Goal: Task Accomplishment & Management: Manage account settings

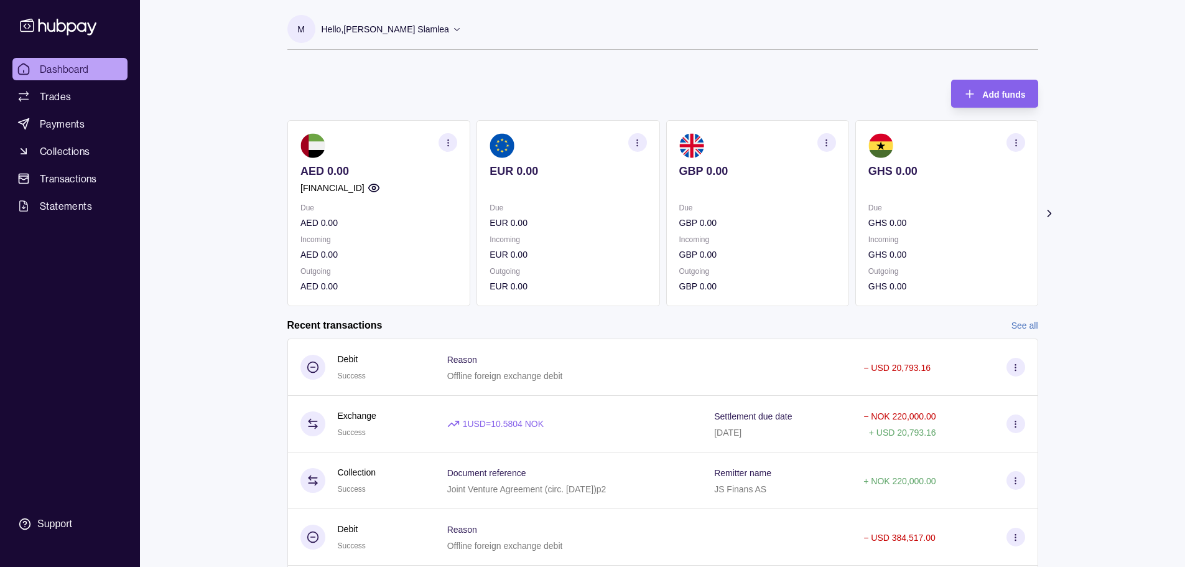
click at [399, 30] on p "Hello, [PERSON_NAME] Slamlea" at bounding box center [385, 29] width 127 height 14
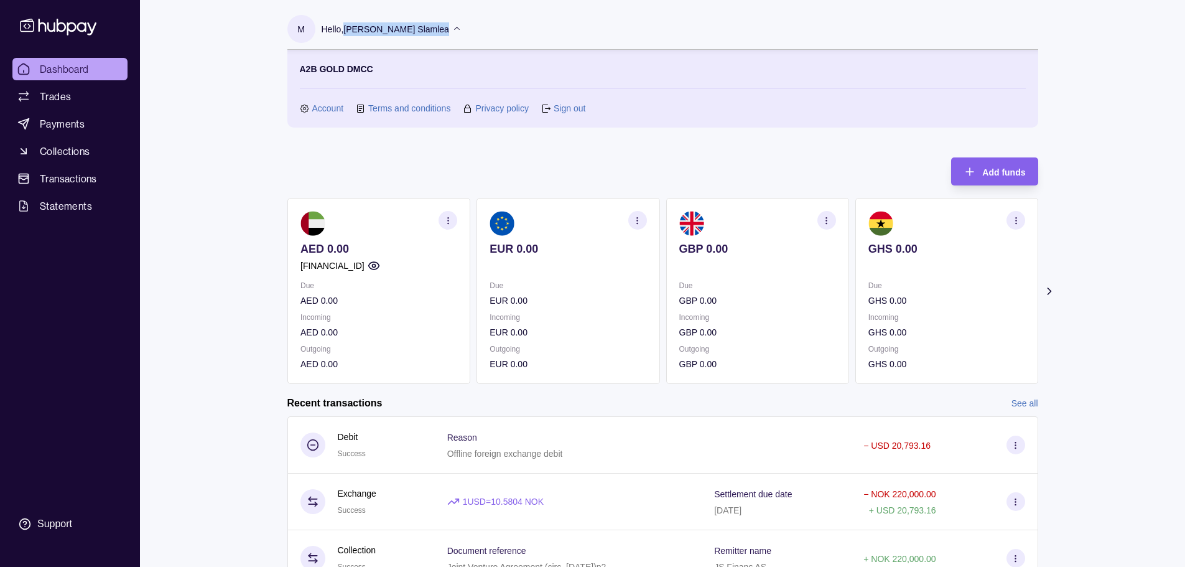
copy div "[PERSON_NAME] Slamlea"
drag, startPoint x: 466, startPoint y: 27, endPoint x: 213, endPoint y: 96, distance: 262.2
click at [213, 96] on div "Dashboard Trades Payments Collections Transactions Statements Support M Hello, …" at bounding box center [592, 369] width 1185 height 739
copy div "[PERSON_NAME] Slamlea"
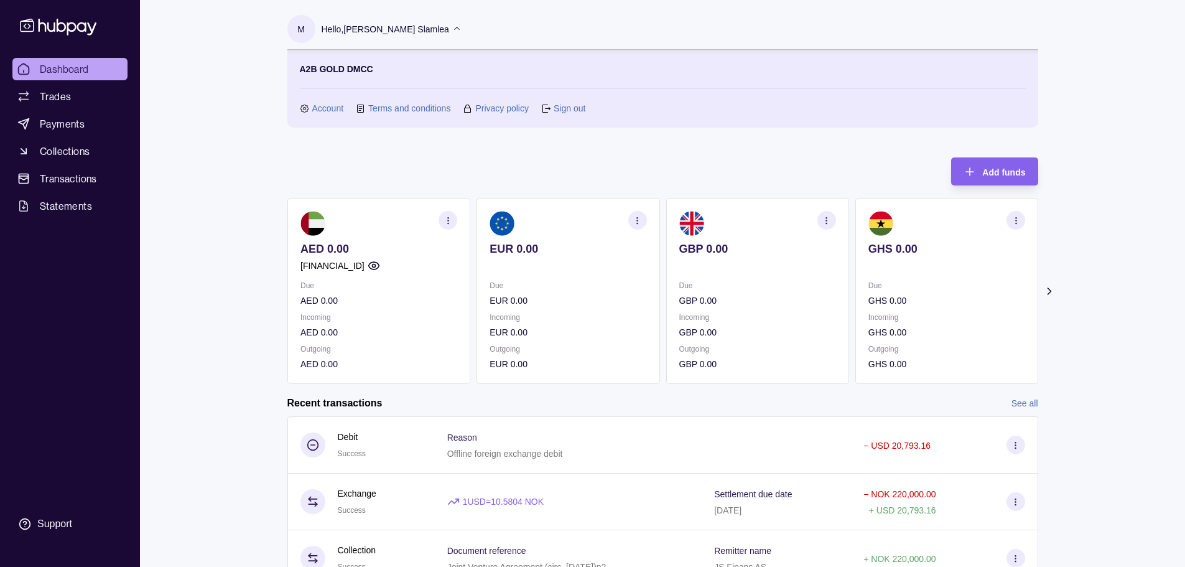
drag, startPoint x: 439, startPoint y: 28, endPoint x: 233, endPoint y: 108, distance: 221.5
click at [279, 80] on div "M Hello, [PERSON_NAME] Slamlea A2B GOLD DMCC Account Terms and conditions Priva…" at bounding box center [662, 362] width 800 height 725
click at [230, 112] on div "Dashboard Trades Payments Collections Transactions Statements Support M Hello, …" at bounding box center [592, 369] width 1185 height 739
click at [256, 248] on div "Dashboard Trades Payments Collections Transactions Statements Support M Hello, …" at bounding box center [592, 369] width 1185 height 739
click at [357, 29] on p "Hello, [PERSON_NAME] Slamlea" at bounding box center [385, 29] width 127 height 14
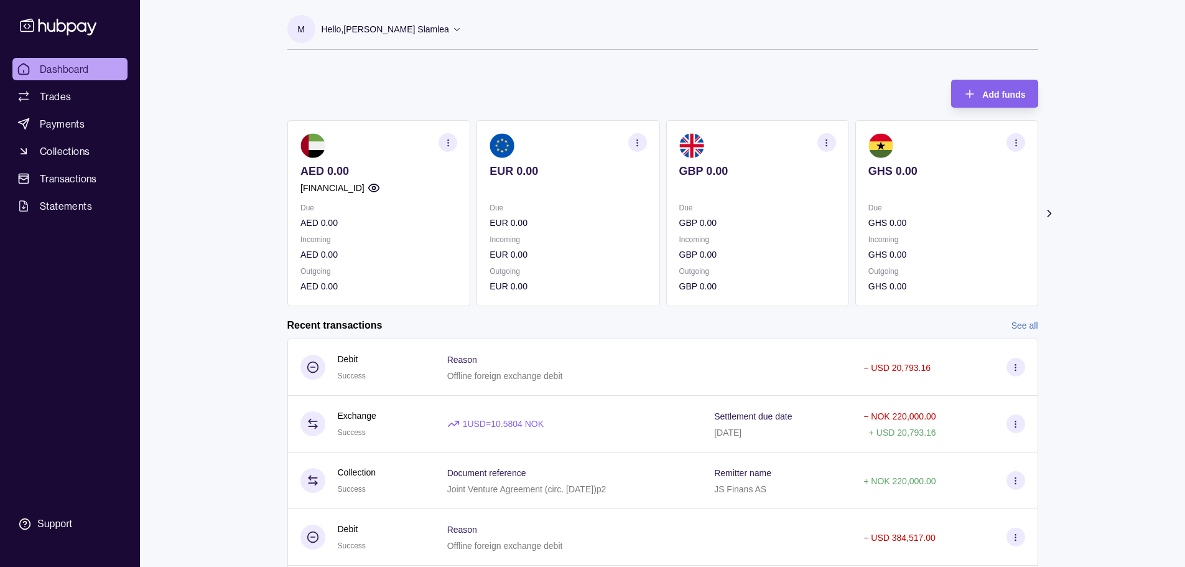
click at [350, 35] on p "Hello, [PERSON_NAME] Slamlea" at bounding box center [385, 29] width 127 height 14
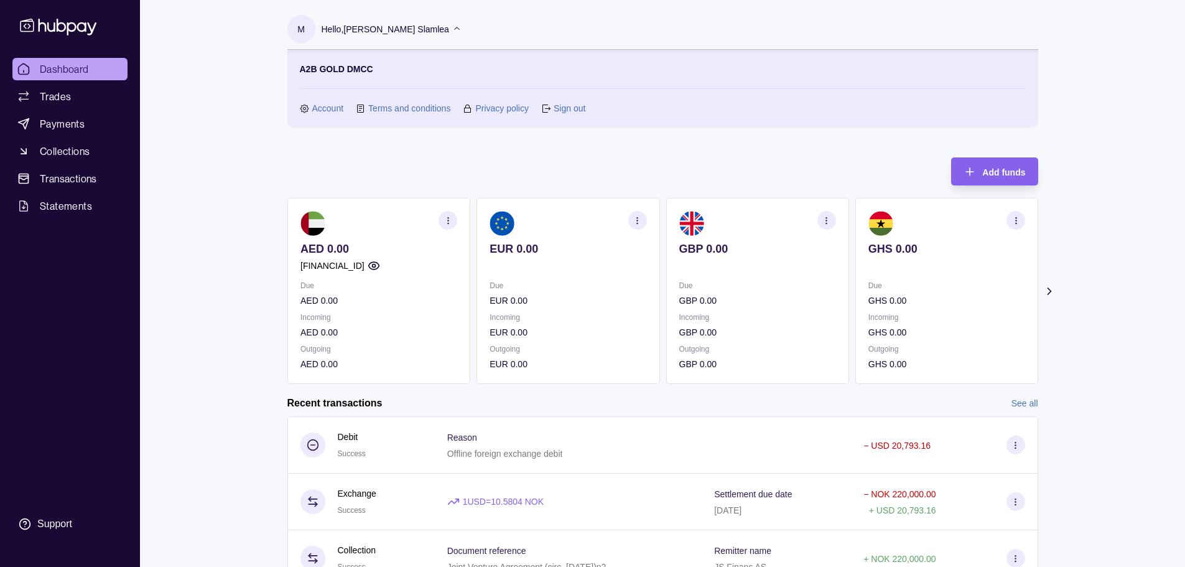
click at [573, 101] on section "A2B GOLD DMCC Account Terms and conditions Privacy policy Sign out" at bounding box center [663, 88] width 726 height 53
click at [379, 268] on icon "button" at bounding box center [373, 265] width 12 height 12
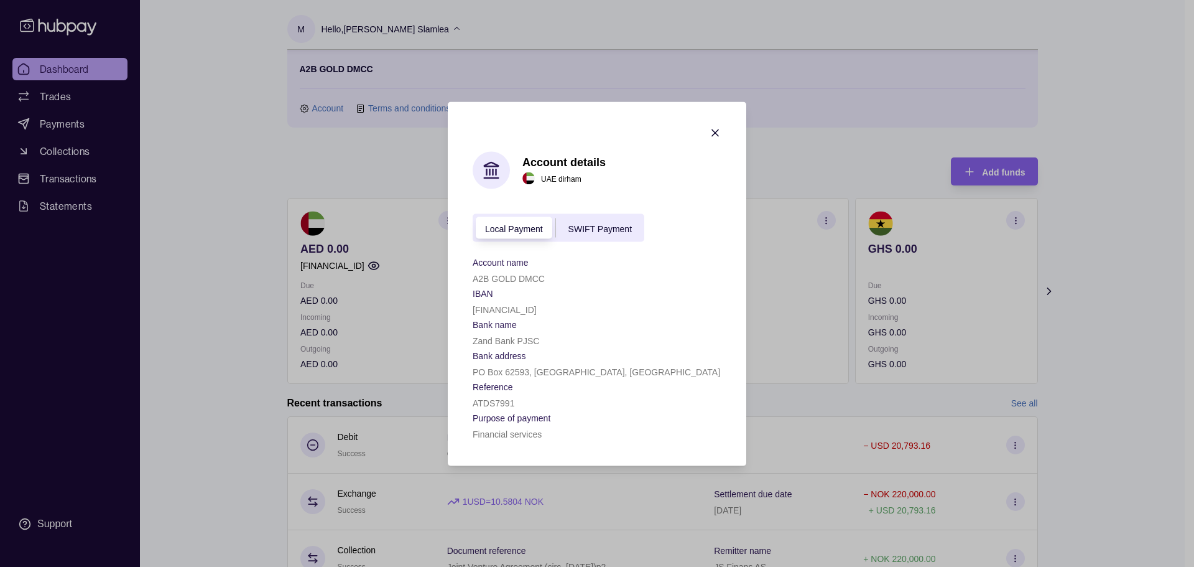
click at [593, 233] on div "SWIFT Payment" at bounding box center [600, 227] width 88 height 15
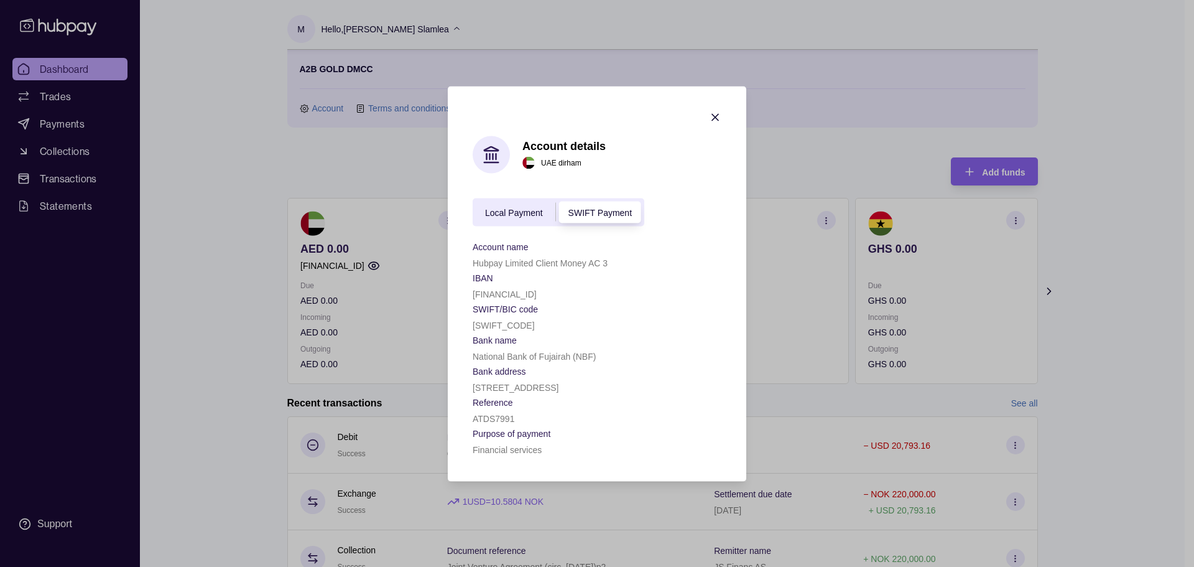
click at [514, 215] on span "Local Payment" at bounding box center [514, 213] width 58 height 10
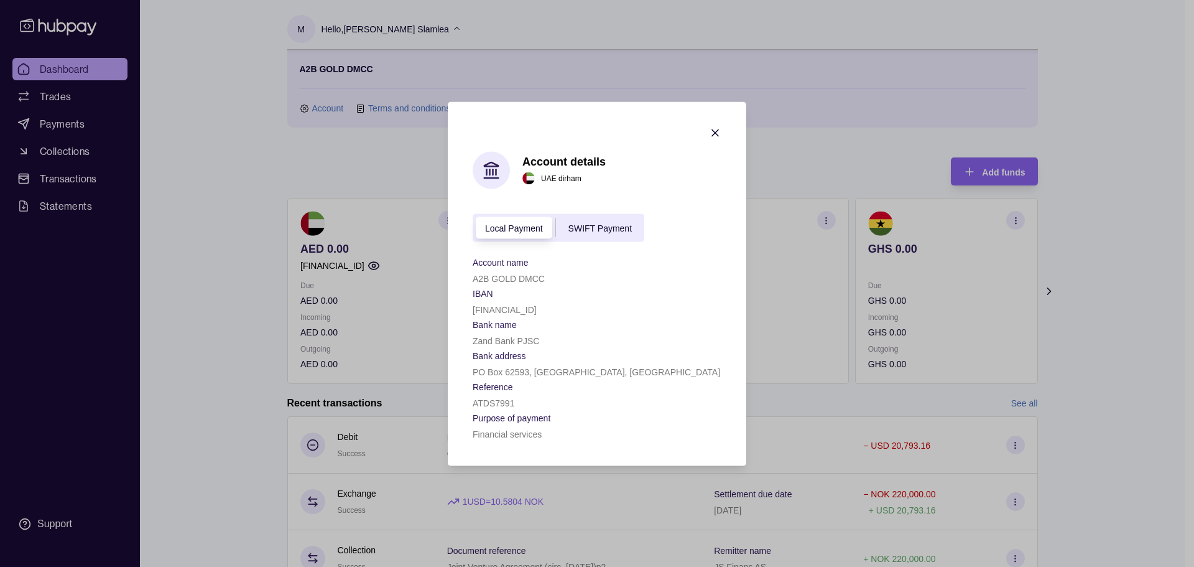
click at [521, 233] on div "Local Payment" at bounding box center [514, 227] width 83 height 15
click at [717, 133] on icon "button" at bounding box center [715, 132] width 12 height 12
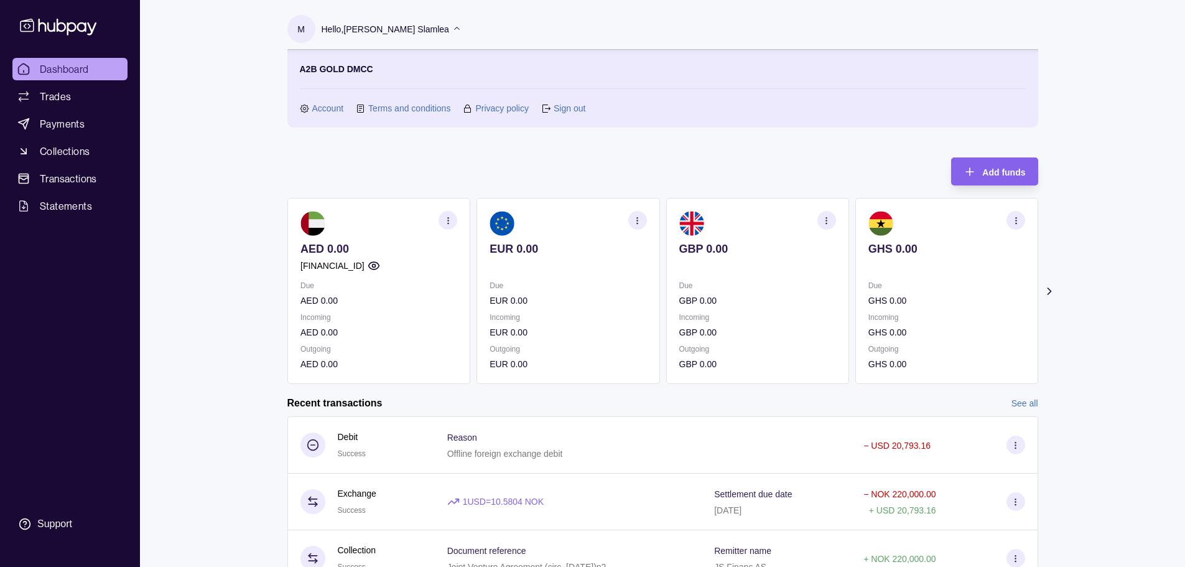
click at [239, 203] on div "Dashboard Trades Payments Collections Transactions Statements Support M Hello, …" at bounding box center [592, 369] width 1185 height 739
click at [375, 267] on circle "button" at bounding box center [373, 265] width 3 height 3
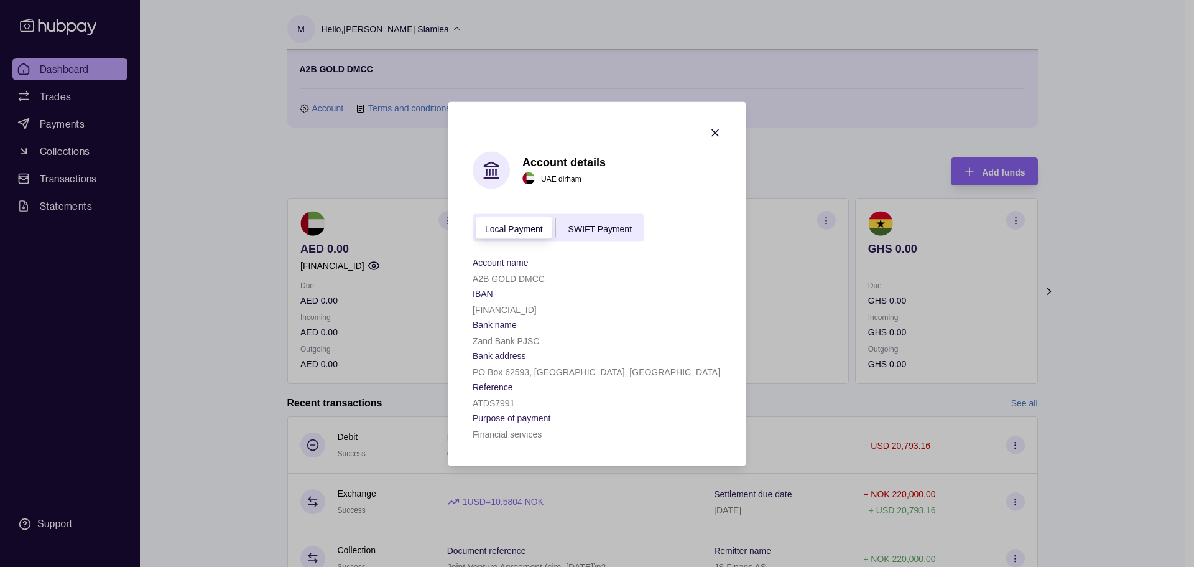
click at [716, 128] on icon "button" at bounding box center [715, 132] width 12 height 12
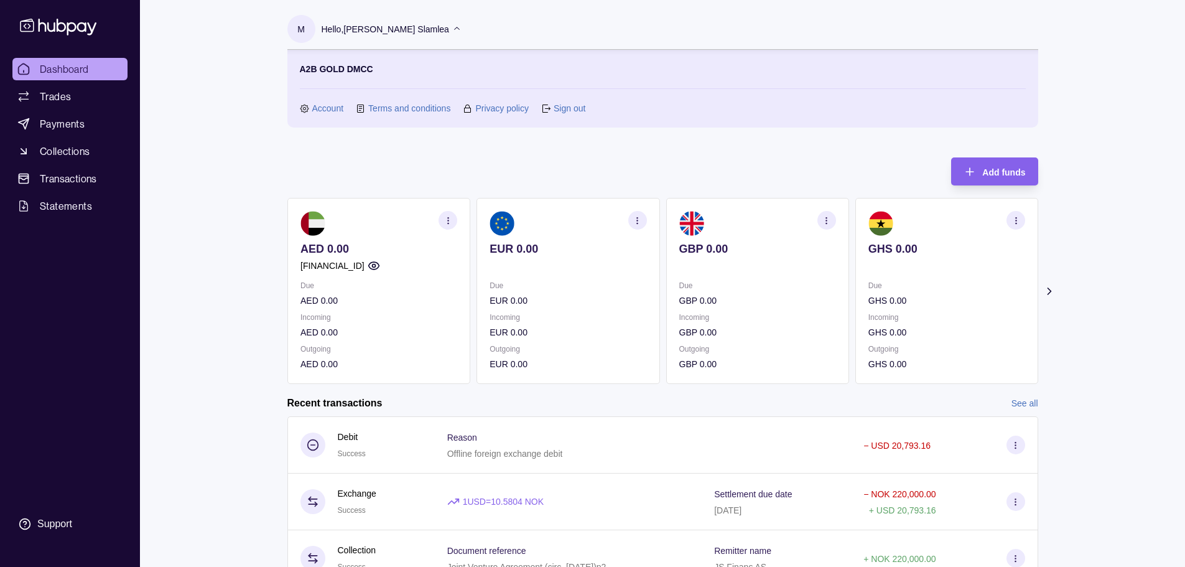
click at [1049, 290] on icon at bounding box center [1048, 291] width 12 height 12
click at [1049, 294] on icon at bounding box center [1048, 291] width 12 height 12
click at [1012, 220] on icon "button" at bounding box center [1015, 220] width 9 height 9
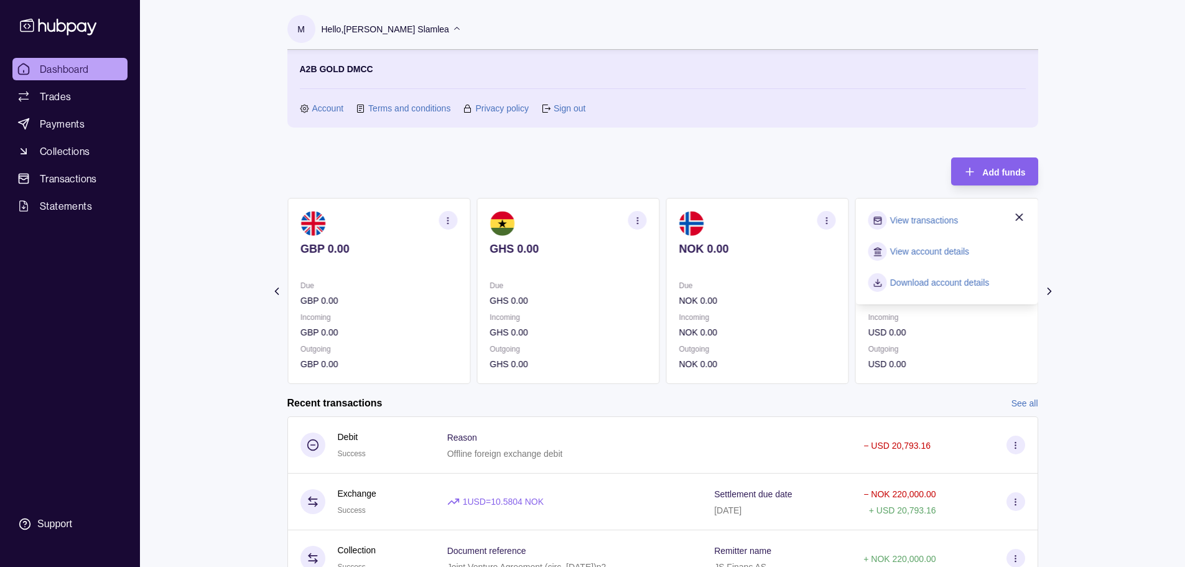
click at [950, 252] on link "View account details" at bounding box center [928, 251] width 79 height 14
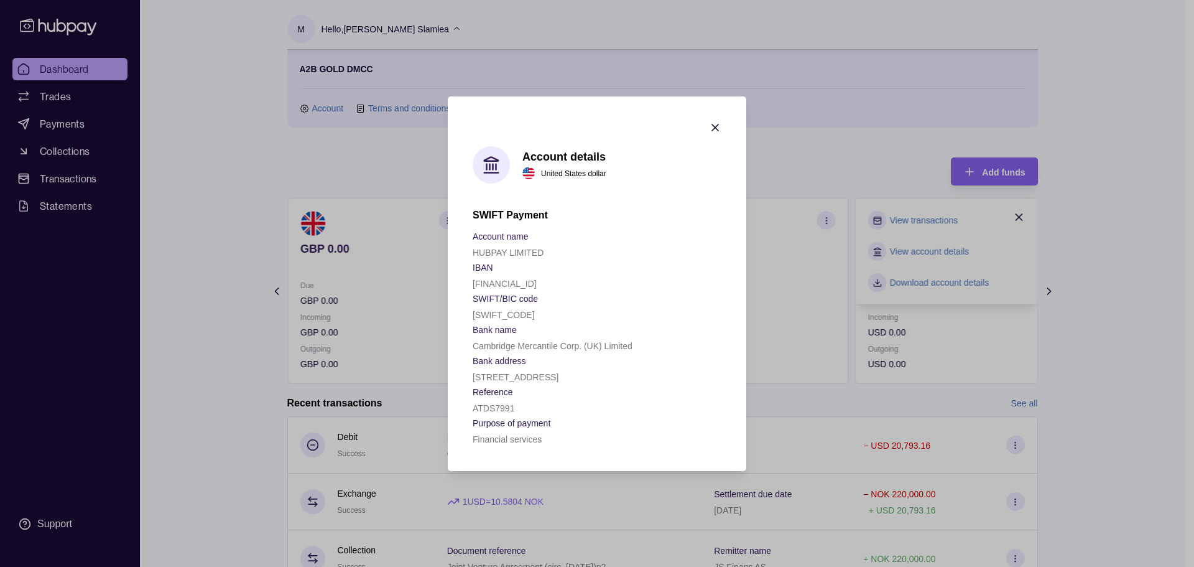
click at [714, 121] on icon "button" at bounding box center [715, 127] width 12 height 12
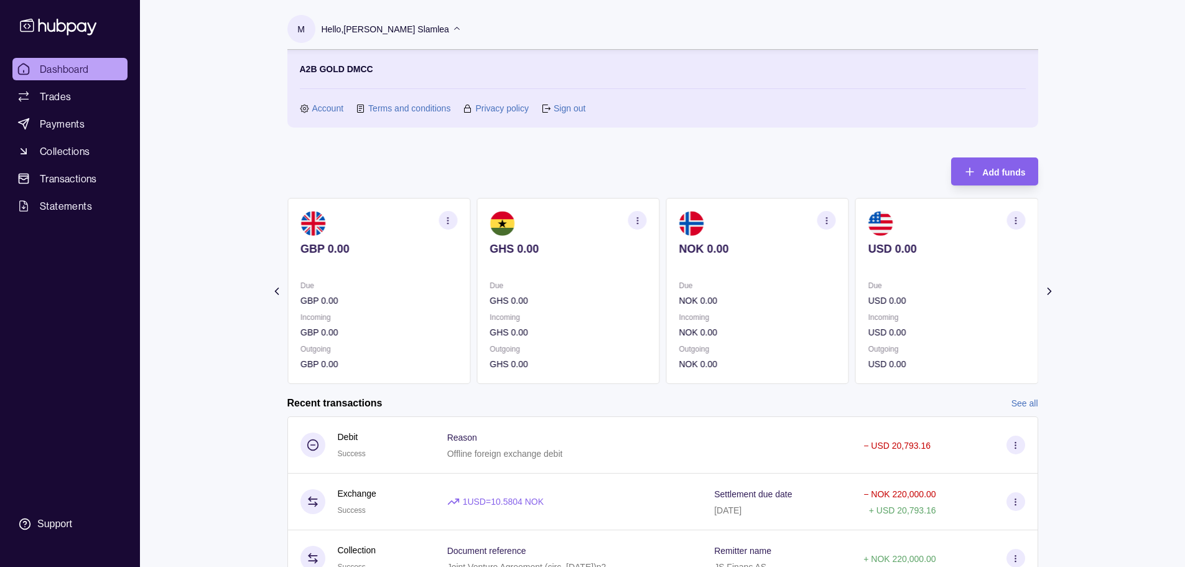
click at [279, 289] on icon at bounding box center [276, 291] width 12 height 12
click at [279, 289] on section "Add funds AED 0.00 [FINANCIAL_ID] Due AED 0.00 Incoming AED 0.00 Outgoing AED 0…" at bounding box center [662, 435] width 800 height 580
click at [279, 290] on section "Add funds AED 0.00 [FINANCIAL_ID] Due AED 0.00 Incoming AED 0.00 Outgoing AED 0…" at bounding box center [662, 435] width 800 height 580
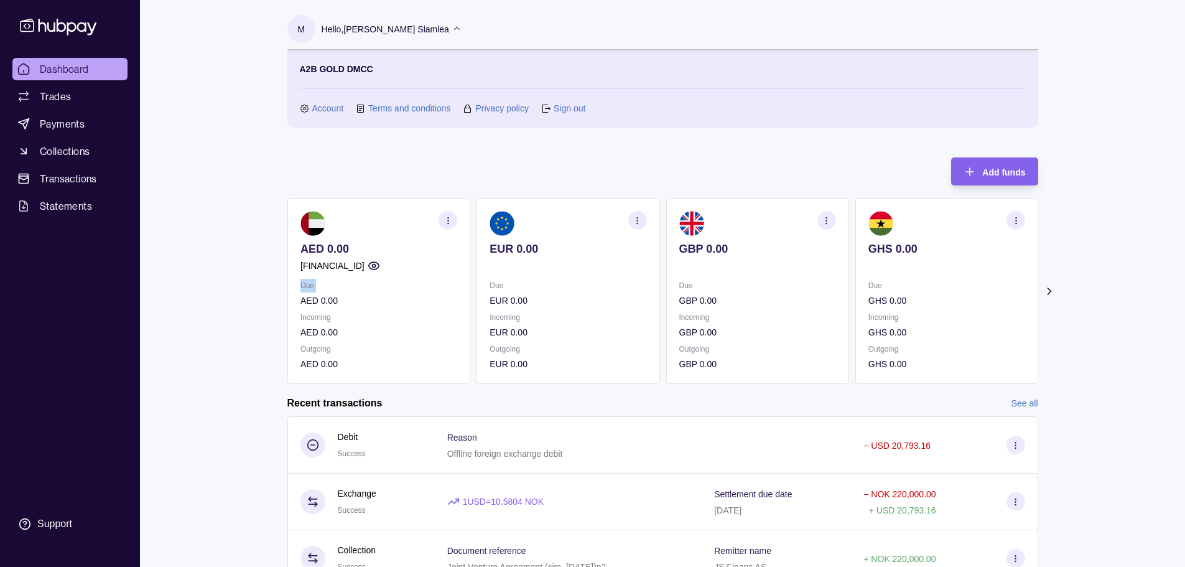
click at [448, 220] on icon "button" at bounding box center [447, 220] width 9 height 9
click at [370, 218] on link "View transactions" at bounding box center [356, 220] width 68 height 14
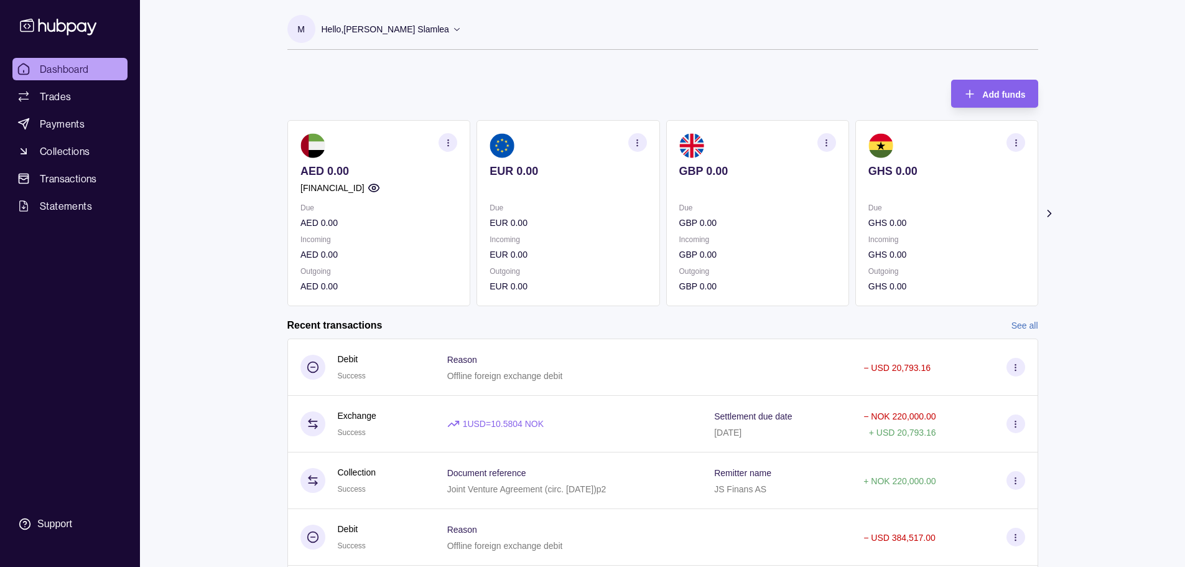
click at [452, 143] on icon "button" at bounding box center [447, 142] width 9 height 9
click at [381, 72] on div "Add funds AED 0.00 [FINANCIAL_ID] Due AED 0.00 Incoming AED 0.00 Outgoing AED 0…" at bounding box center [662, 186] width 751 height 239
click at [375, 190] on circle "button" at bounding box center [373, 188] width 3 height 3
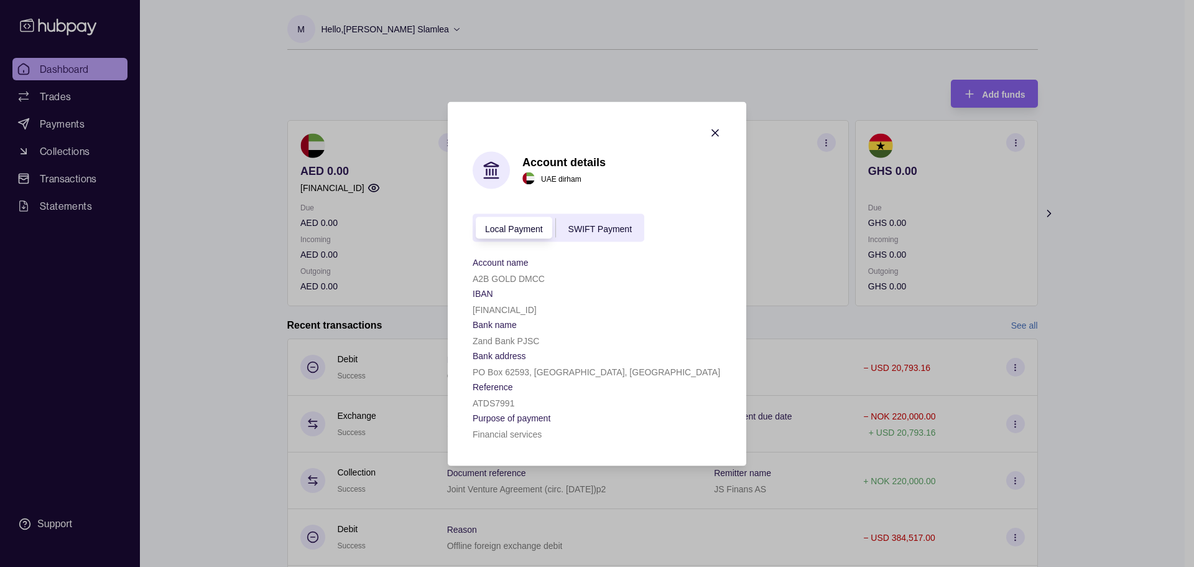
click at [532, 230] on span "Local Payment" at bounding box center [514, 228] width 58 height 10
click at [496, 272] on div "A2B GOLD DMCC" at bounding box center [597, 277] width 249 height 15
click at [503, 278] on p "A2B GOLD DMCC" at bounding box center [509, 278] width 72 height 10
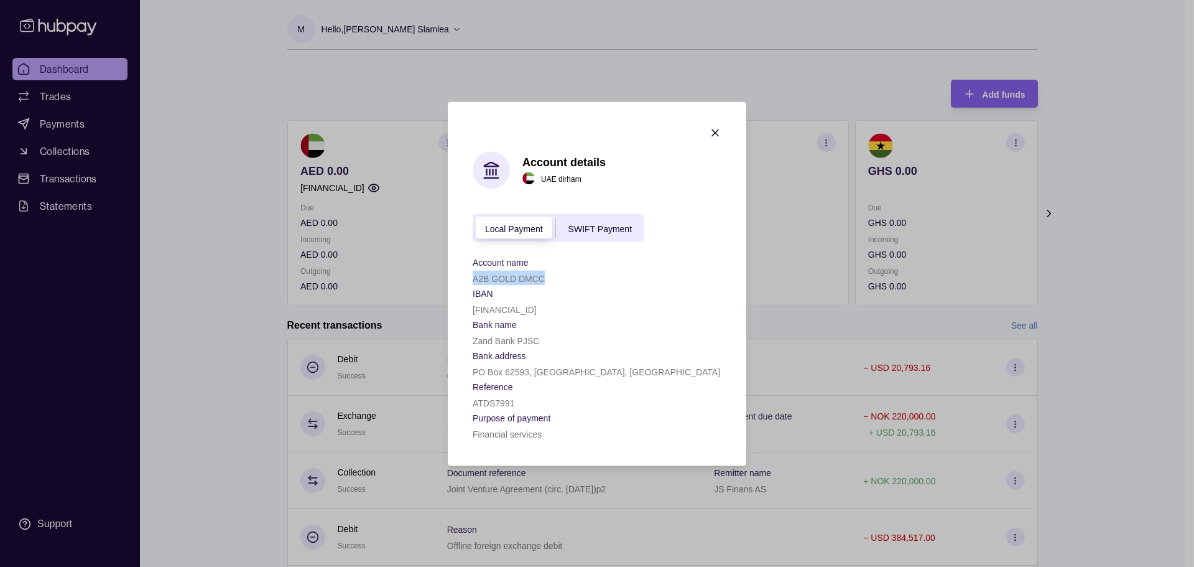
click at [503, 278] on p "A2B GOLD DMCC" at bounding box center [509, 278] width 72 height 10
click at [494, 336] on p "Zand Bank PJSC" at bounding box center [506, 340] width 67 height 10
click at [618, 232] on span "SWIFT Payment" at bounding box center [599, 228] width 63 height 10
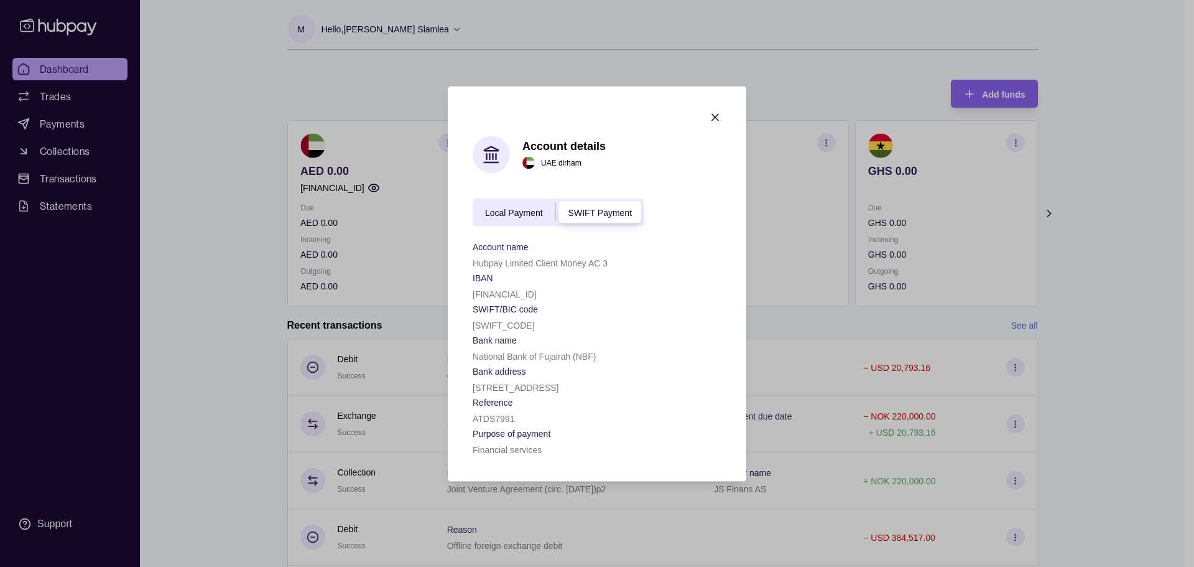
click at [578, 341] on section "Bank name" at bounding box center [597, 338] width 249 height 15
click at [510, 264] on p "Hubpay Limited Client Money AC 3" at bounding box center [540, 262] width 135 height 10
click at [509, 264] on p "Hubpay Limited Client Money AC 3" at bounding box center [540, 262] width 135 height 10
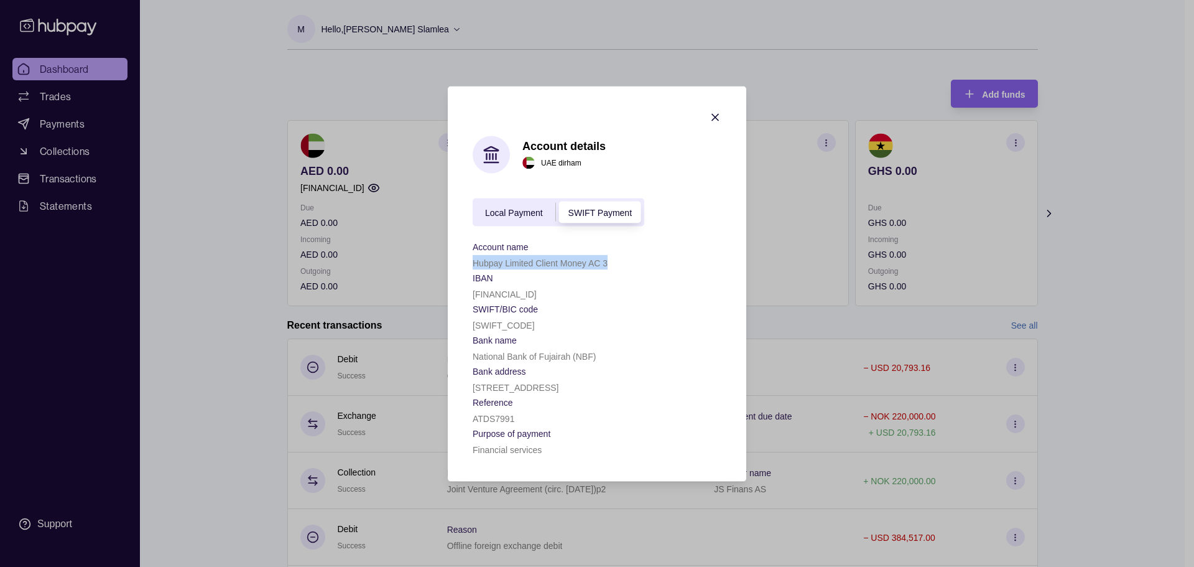
click at [519, 267] on p "Hubpay Limited Client Money AC 3" at bounding box center [540, 262] width 135 height 10
click at [542, 287] on div "[FINANCIAL_ID]" at bounding box center [597, 292] width 249 height 15
click at [506, 213] on span "Local Payment" at bounding box center [514, 213] width 58 height 10
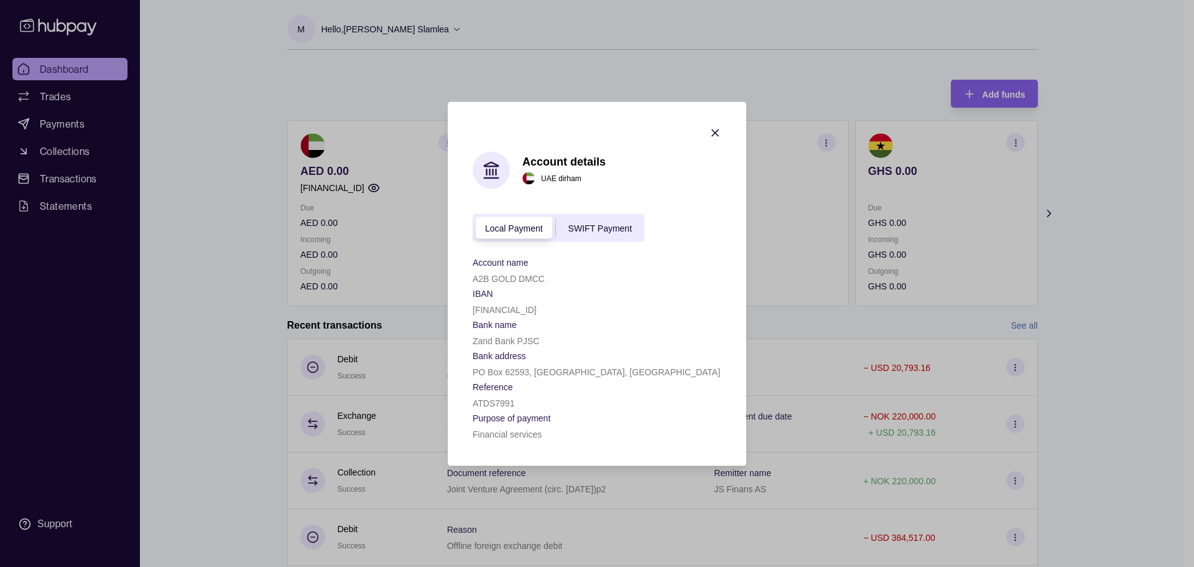
click at [476, 339] on p "Zand Bank PJSC" at bounding box center [506, 340] width 67 height 10
drag, startPoint x: 476, startPoint y: 339, endPoint x: 532, endPoint y: 346, distance: 57.1
click at [532, 346] on div "Zand Bank PJSC" at bounding box center [597, 339] width 249 height 15
click at [528, 344] on p "Zand Bank PJSC" at bounding box center [506, 340] width 67 height 10
drag, startPoint x: 528, startPoint y: 344, endPoint x: 488, endPoint y: 333, distance: 41.2
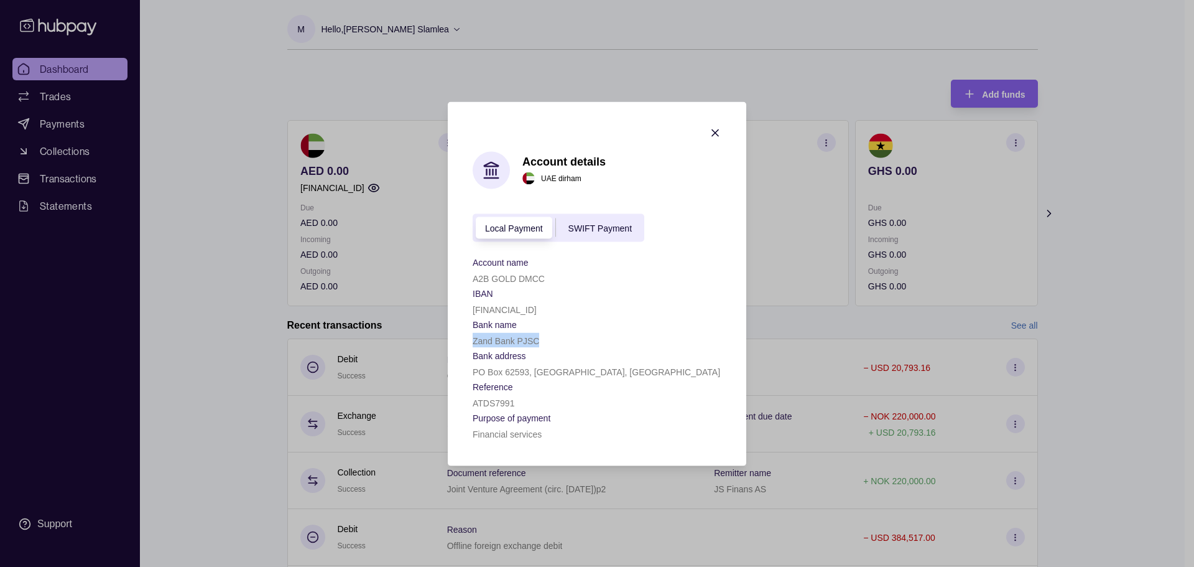
click at [488, 333] on div "Zand Bank PJSC" at bounding box center [597, 339] width 249 height 15
click at [479, 343] on p "Zand Bank PJSC" at bounding box center [506, 340] width 67 height 10
drag, startPoint x: 479, startPoint y: 343, endPoint x: 519, endPoint y: 346, distance: 40.5
click at [519, 346] on div "Zand Bank PJSC" at bounding box center [597, 339] width 249 height 15
click at [502, 340] on p "Zand Bank PJSC" at bounding box center [506, 340] width 67 height 10
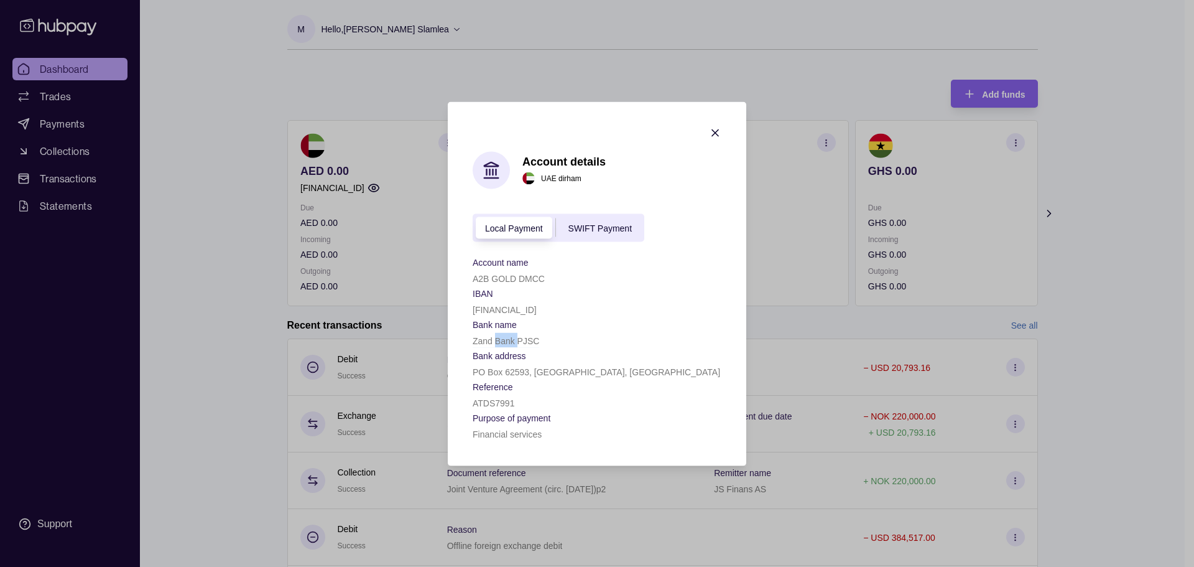
click at [502, 340] on p "Zand Bank PJSC" at bounding box center [506, 340] width 67 height 10
click at [506, 341] on p "Zand Bank PJSC" at bounding box center [506, 340] width 67 height 10
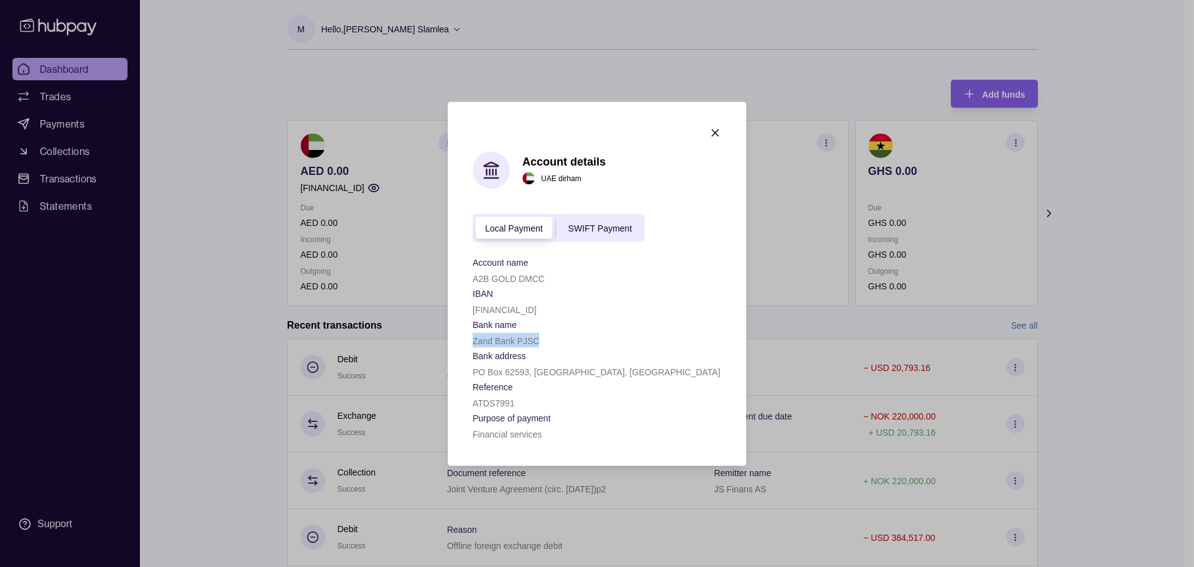
click at [503, 341] on p "Zand Bank PJSC" at bounding box center [506, 340] width 67 height 10
click at [715, 133] on icon "button" at bounding box center [715, 132] width 6 height 6
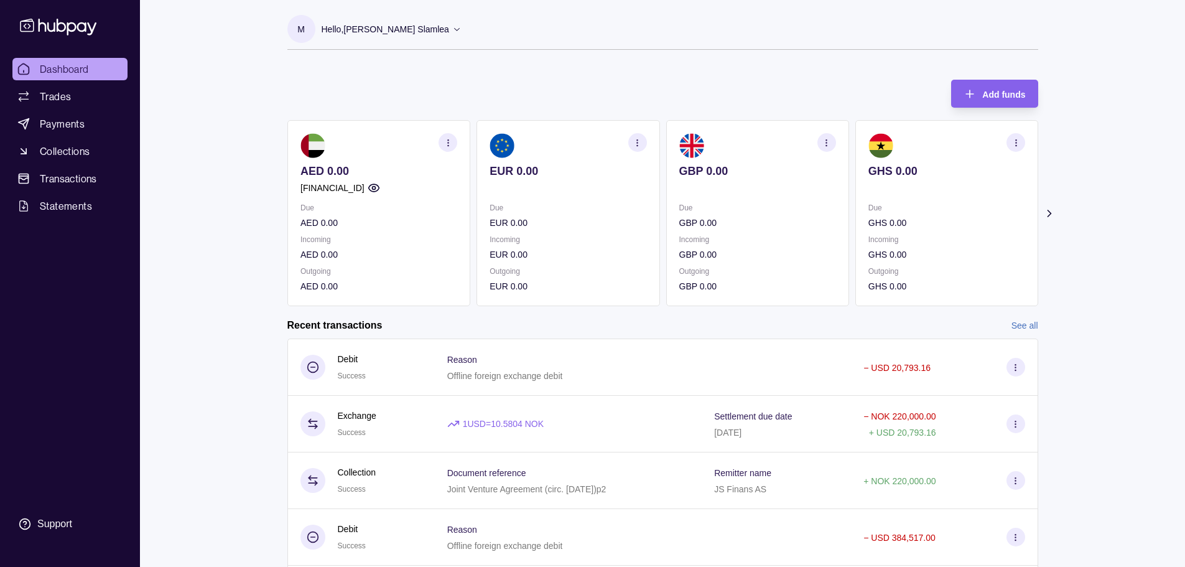
click at [417, 26] on p "Hello, [PERSON_NAME] Slamlea" at bounding box center [385, 29] width 127 height 14
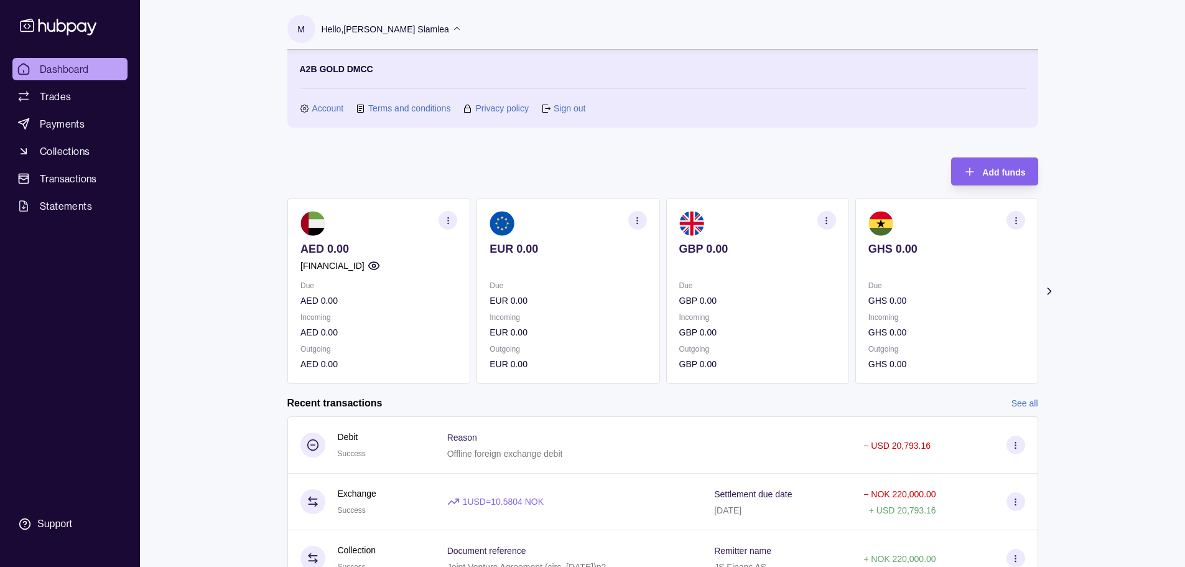
click at [577, 109] on link "Sign out" at bounding box center [570, 108] width 32 height 14
